Goal: Task Accomplishment & Management: Manage account settings

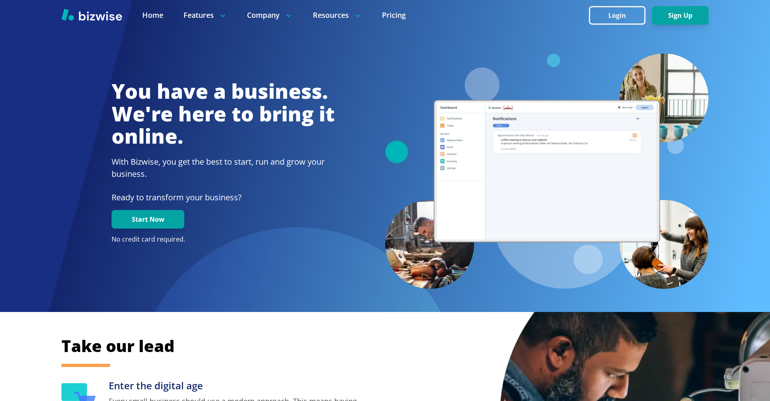
click at [609, 4] on div at bounding box center [385, 15] width 770 height 30
click at [610, 15] on button "Login" at bounding box center [617, 15] width 57 height 19
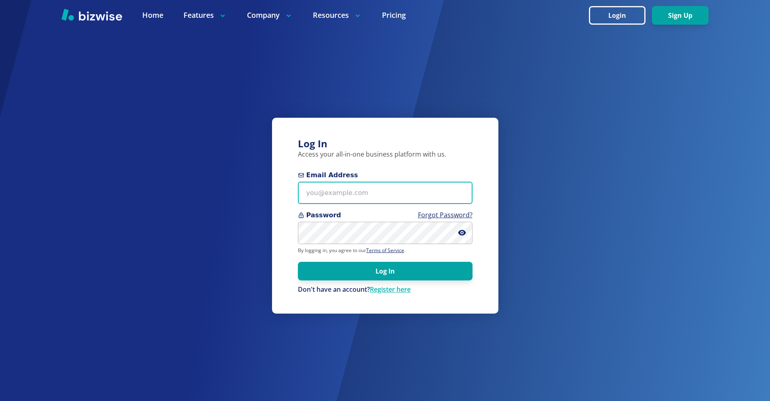
click at [390, 186] on input "Email Address" at bounding box center [385, 193] width 175 height 22
paste input "[EMAIL_ADDRESS][DOMAIN_NAME]"
type input "[EMAIL_ADDRESS][DOMAIN_NAME]"
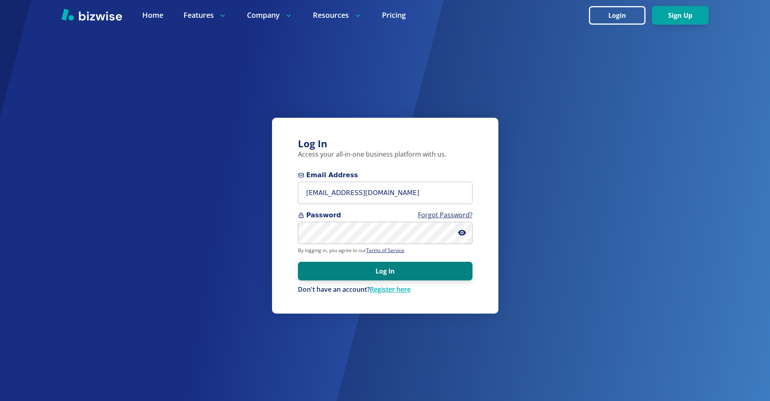
click at [438, 275] on button "Log In" at bounding box center [385, 271] width 175 height 19
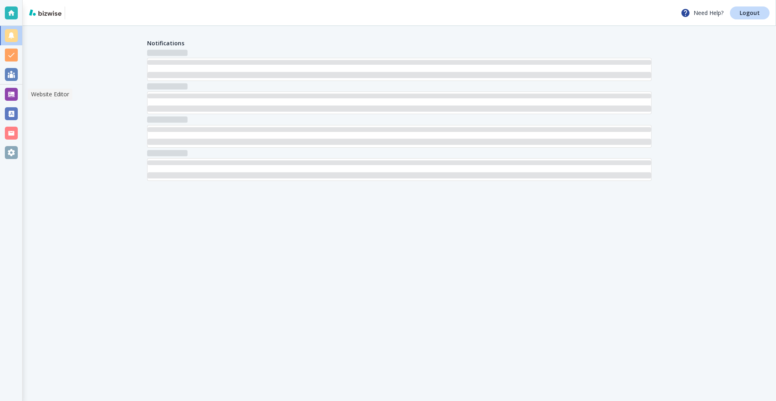
drag, startPoint x: 7, startPoint y: 91, endPoint x: 42, endPoint y: 93, distance: 34.8
click at [7, 91] on div at bounding box center [11, 94] width 13 height 13
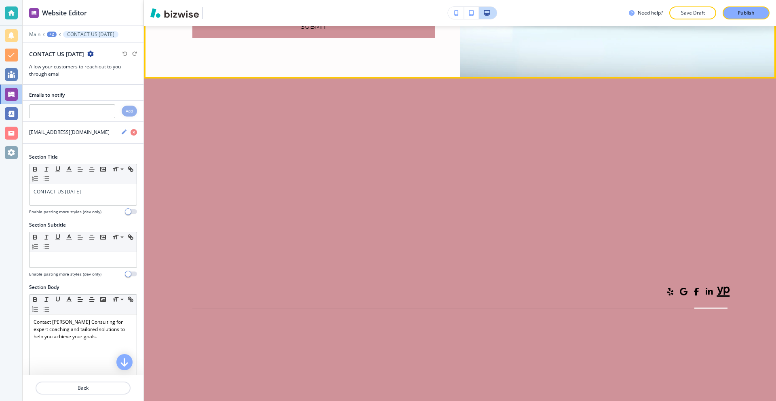
scroll to position [4651, 0]
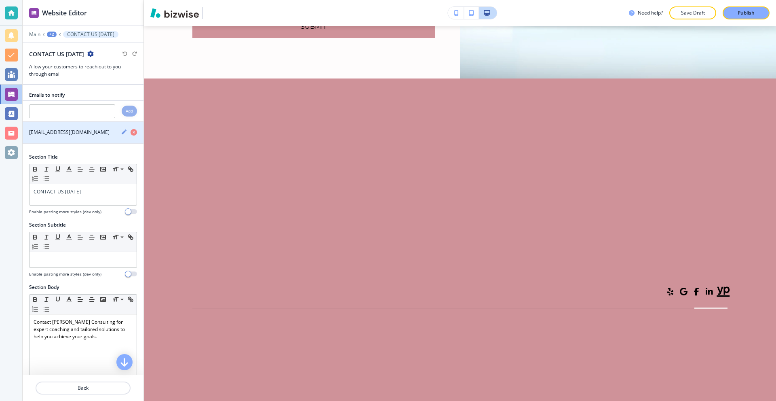
click at [122, 133] on icon "button" at bounding box center [124, 131] width 5 height 5
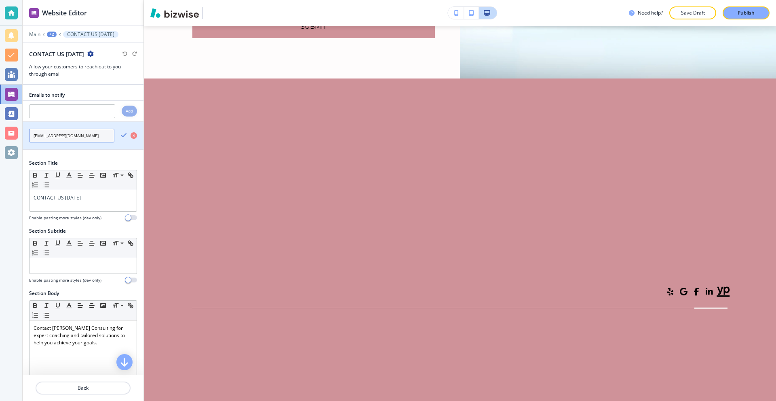
click at [97, 135] on input "[EMAIL_ADDRESS][DOMAIN_NAME]" at bounding box center [71, 136] width 85 height 14
click at [13, 7] on div at bounding box center [11, 12] width 13 height 13
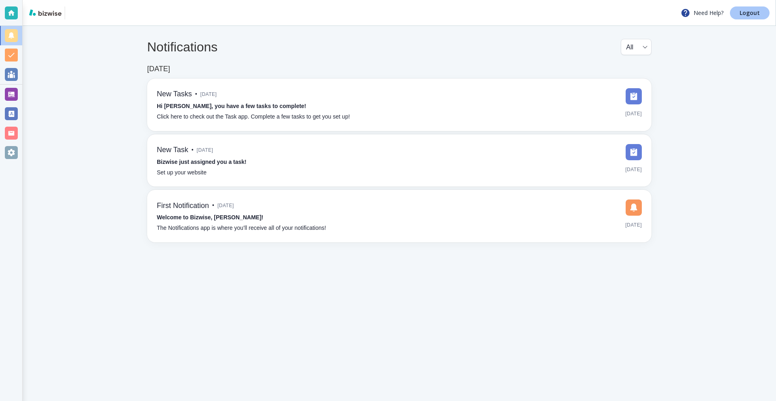
click at [755, 10] on p "Logout" at bounding box center [750, 13] width 20 height 6
